Goal: Information Seeking & Learning: Learn about a topic

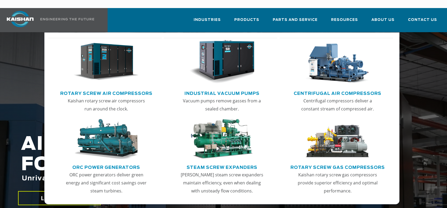
click at [120, 57] on img "Main menu" at bounding box center [105, 62] width 65 height 44
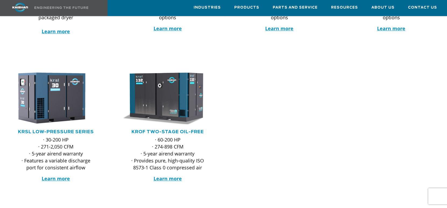
scroll to position [215, 0]
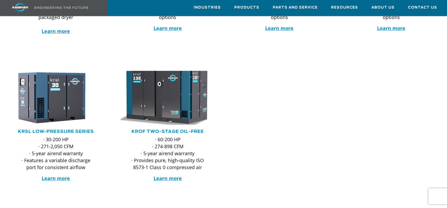
click at [186, 87] on img at bounding box center [163, 97] width 104 height 59
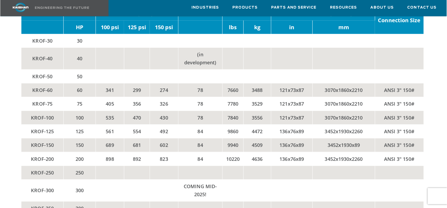
scroll to position [994, 0]
